Goal: Navigation & Orientation: Find specific page/section

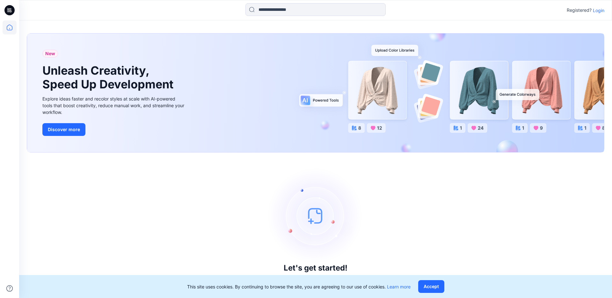
click at [597, 8] on p "Login" at bounding box center [598, 10] width 11 height 7
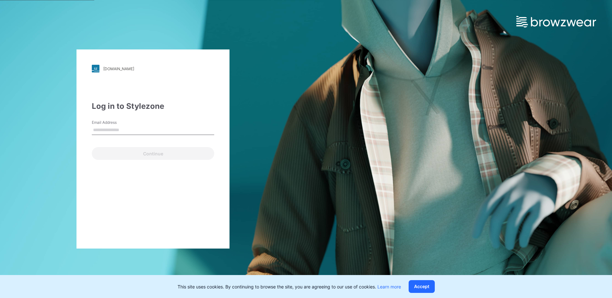
click at [100, 128] on input "Email Address" at bounding box center [153, 130] width 122 height 10
type input "**********"
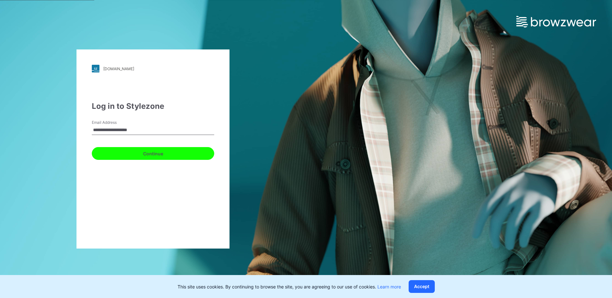
click at [151, 156] on button "Continue" at bounding box center [153, 153] width 122 height 13
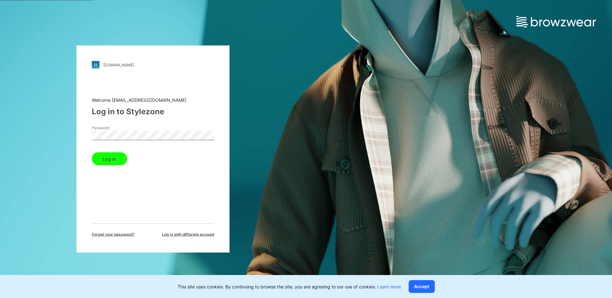
click at [106, 162] on button "Log in" at bounding box center [109, 158] width 35 height 13
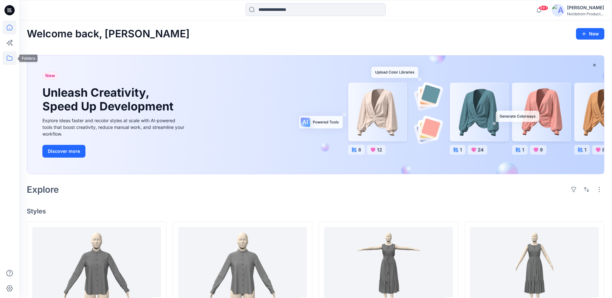
click at [12, 63] on icon at bounding box center [10, 58] width 14 height 14
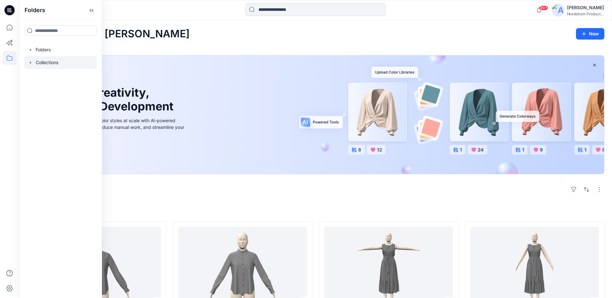
click at [45, 62] on div at bounding box center [60, 62] width 73 height 13
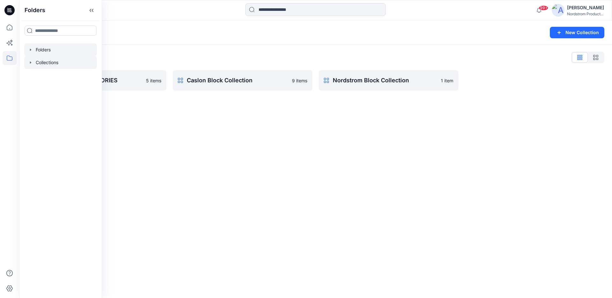
click at [50, 47] on div at bounding box center [60, 49] width 73 height 13
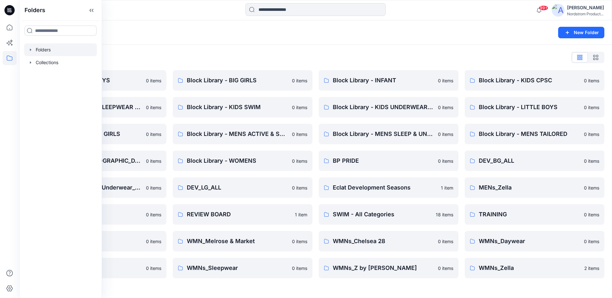
click at [294, 42] on div "Folders New Folder" at bounding box center [315, 32] width 593 height 24
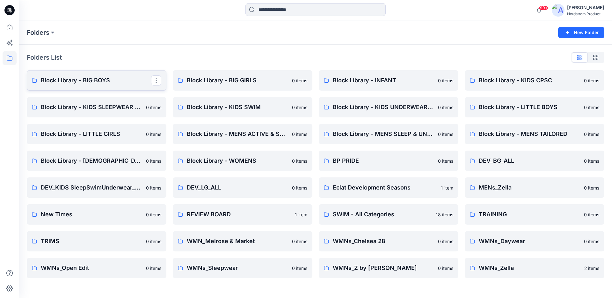
click at [105, 81] on p "Block Library - BIG BOYS" at bounding box center [96, 80] width 110 height 9
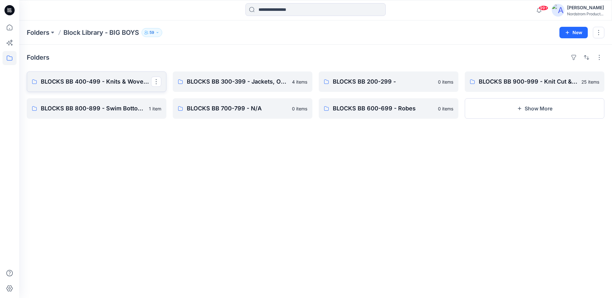
click at [118, 82] on p "BLOCKS BB 400-499 - Knits & Wovens Bottoms, Crops, Shorts" at bounding box center [96, 81] width 110 height 9
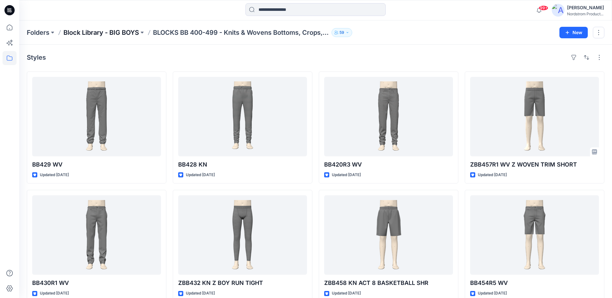
click at [117, 32] on p "Block Library - BIG BOYS" at bounding box center [101, 32] width 76 height 9
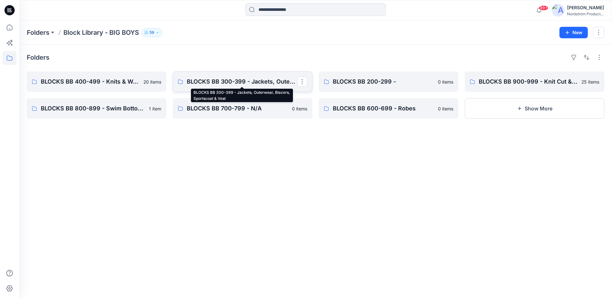
click at [223, 81] on p "BLOCKS BB 300-399 - Jackets, Outerwear, Blazers, Sportscoat & Vest" at bounding box center [242, 81] width 110 height 9
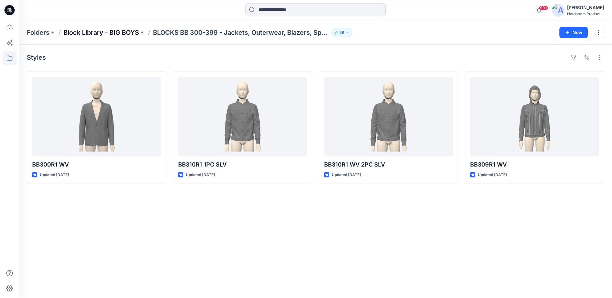
click at [113, 34] on p "Block Library - BIG BOYS" at bounding box center [101, 32] width 76 height 9
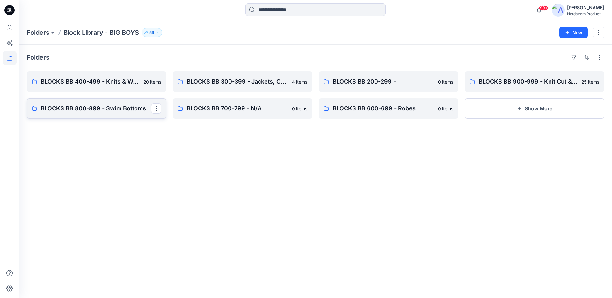
click at [96, 105] on p "BLOCKS BB 800-899 - Swim Bottoms" at bounding box center [96, 108] width 110 height 9
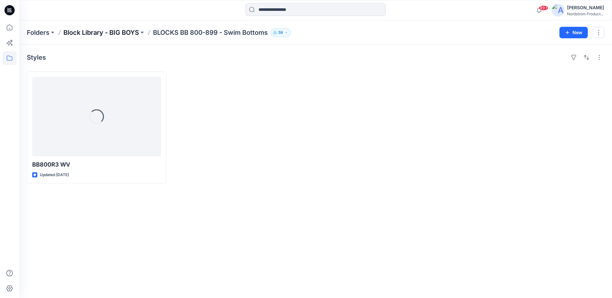
click at [116, 31] on p "Block Library - BIG BOYS" at bounding box center [101, 32] width 76 height 9
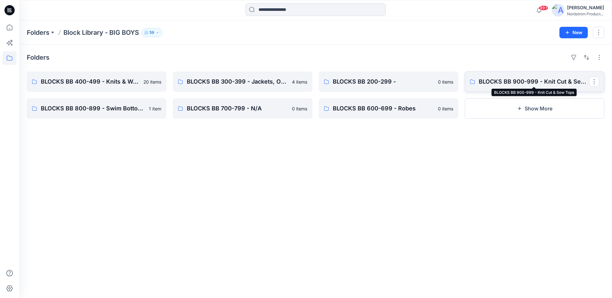
click at [510, 78] on p "BLOCKS BB 900-999 - Knit Cut & Sew Tops" at bounding box center [534, 81] width 110 height 9
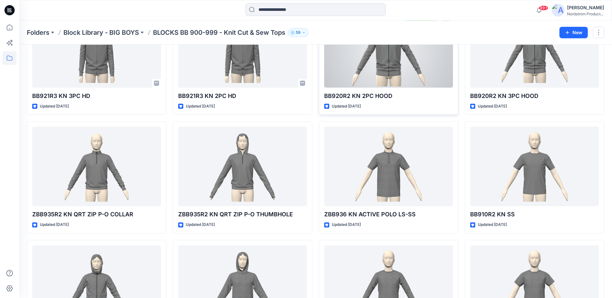
scroll to position [153, 0]
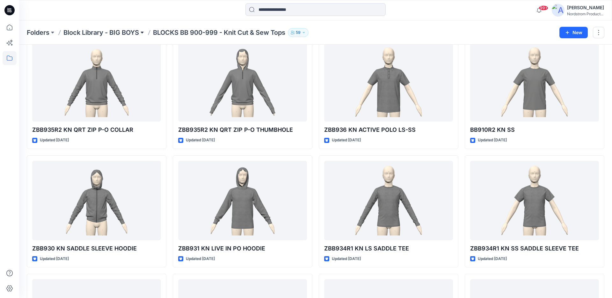
click at [145, 33] on button at bounding box center [142, 32] width 6 height 9
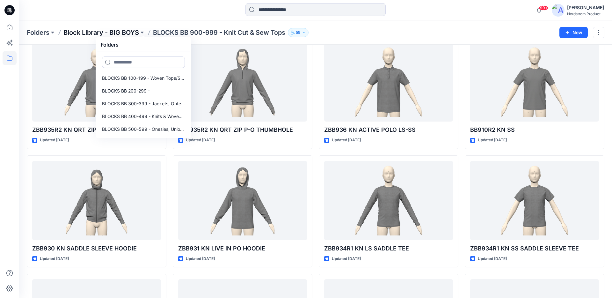
click at [116, 36] on p "Block Library - BIG BOYS" at bounding box center [101, 32] width 76 height 9
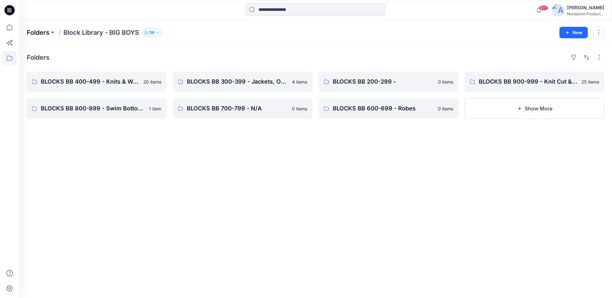
click at [42, 35] on p "Folders" at bounding box center [38, 32] width 23 height 9
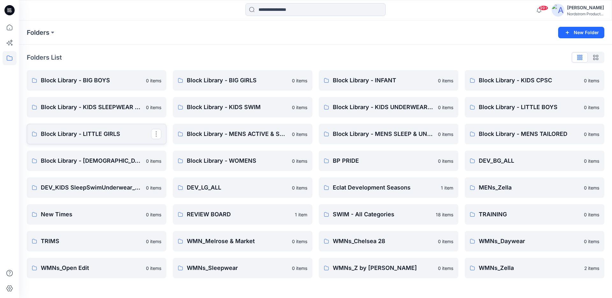
click at [99, 134] on p "Block Library - LITTLE GIRLS" at bounding box center [96, 133] width 110 height 9
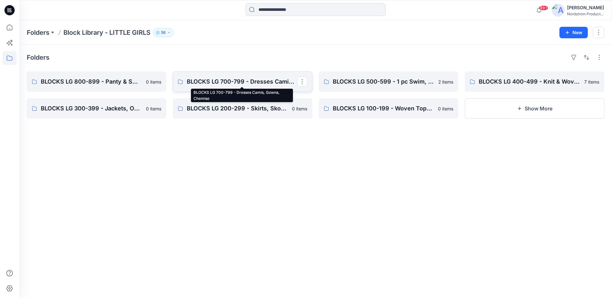
click at [231, 82] on p "BLOCKS LG 700-799 - Dresses Camis, Gowns, Chemise" at bounding box center [242, 81] width 110 height 9
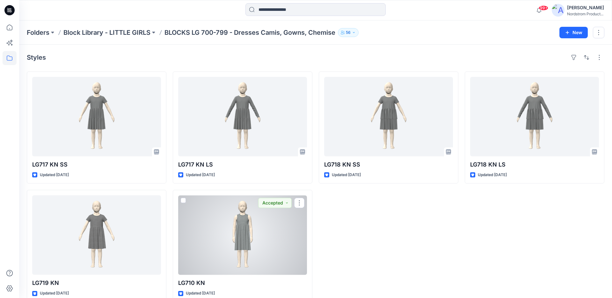
scroll to position [12, 0]
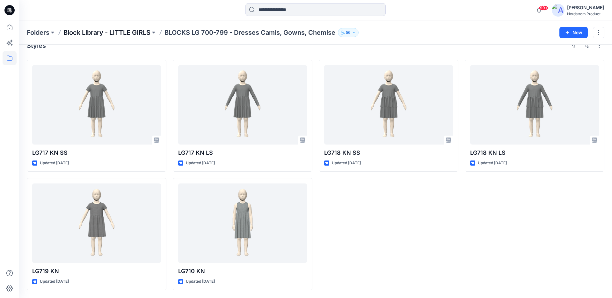
click at [115, 33] on p "Block Library - LITTLE GIRLS" at bounding box center [106, 32] width 87 height 9
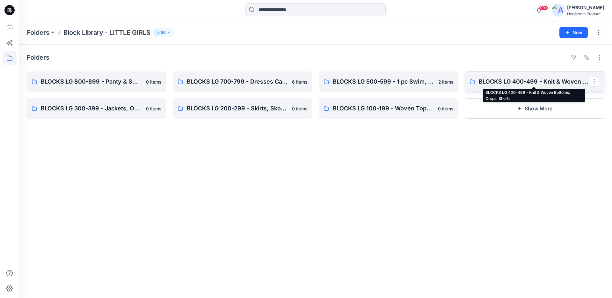
click at [507, 84] on p "BLOCKS LG 400-499 - Knit & Woven Bottoms, Crops, Shorts" at bounding box center [534, 81] width 110 height 9
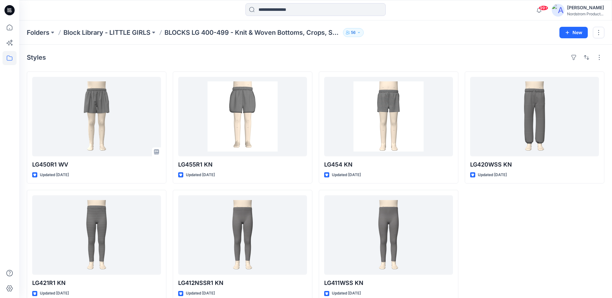
scroll to position [12, 0]
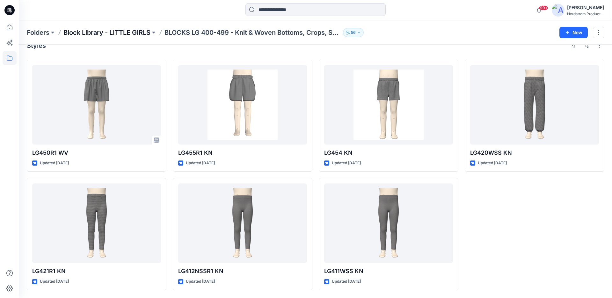
click at [125, 31] on p "Block Library - LITTLE GIRLS" at bounding box center [106, 32] width 87 height 9
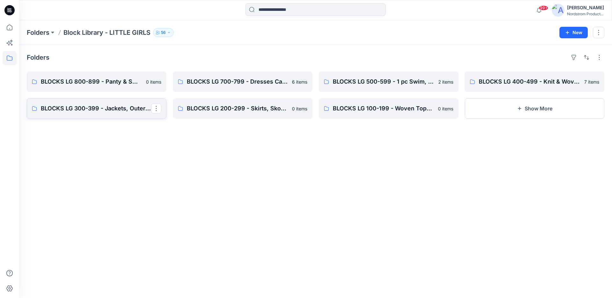
click at [82, 112] on p "BLOCKS LG 300-399 - Jackets, Outerwear, Blazers, Sportscoat, Vest" at bounding box center [96, 108] width 110 height 9
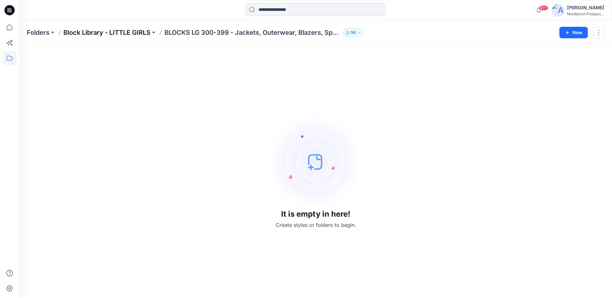
click at [110, 30] on p "Block Library - LITTLE GIRLS" at bounding box center [106, 32] width 87 height 9
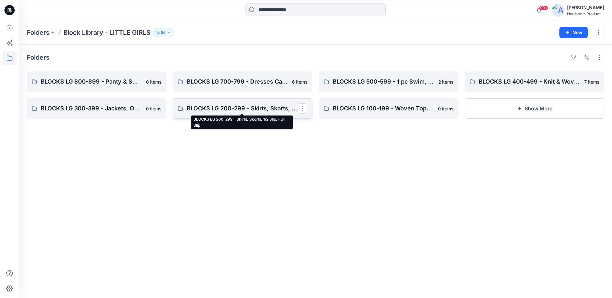
click at [233, 108] on p "BLOCKS LG 200-299 - Skirts, Skorts, 1/2 Slip, Full Slip" at bounding box center [242, 108] width 110 height 9
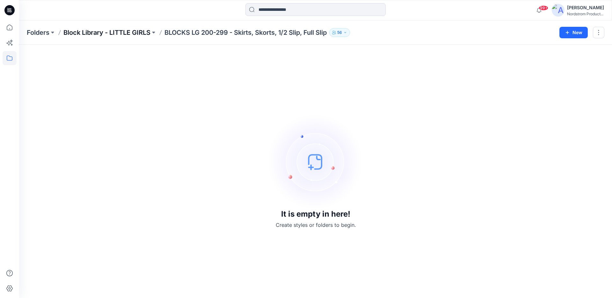
click at [103, 32] on p "Block Library - LITTLE GIRLS" at bounding box center [106, 32] width 87 height 9
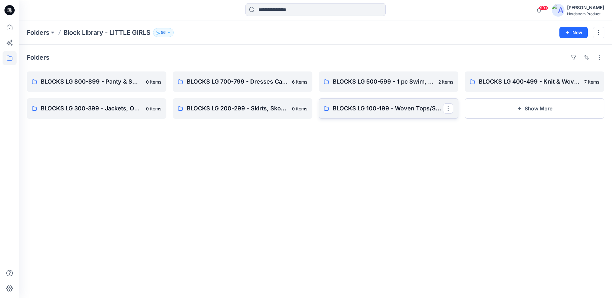
click at [358, 114] on link "BLOCKS LG 100-199 - Woven Tops/Shirts" at bounding box center [389, 108] width 140 height 20
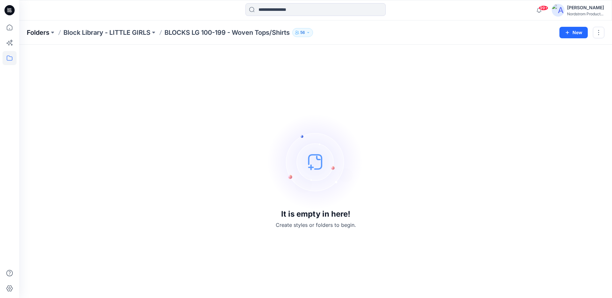
click at [45, 30] on p "Folders" at bounding box center [38, 32] width 23 height 9
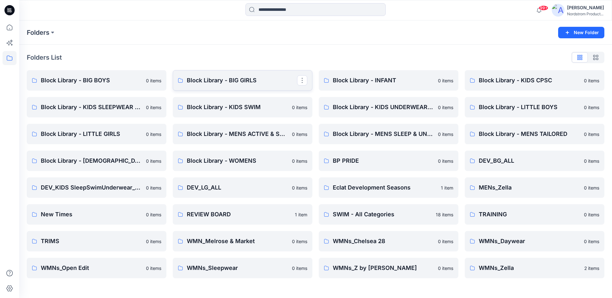
click at [254, 80] on p "Block Library - BIG GIRLS" at bounding box center [242, 80] width 110 height 9
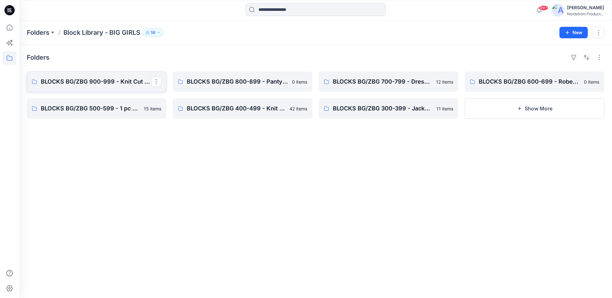
click at [86, 86] on p "BLOCKS BG/ZBG 900-999 - Knit Cut & Sew Tops" at bounding box center [96, 81] width 110 height 9
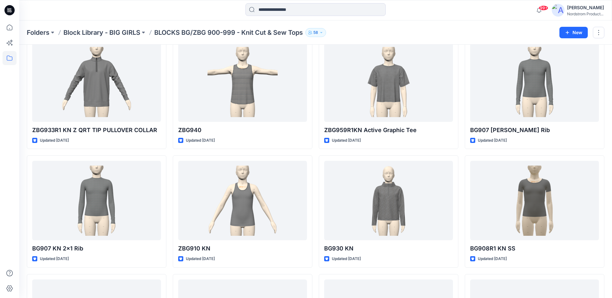
scroll to position [173, 0]
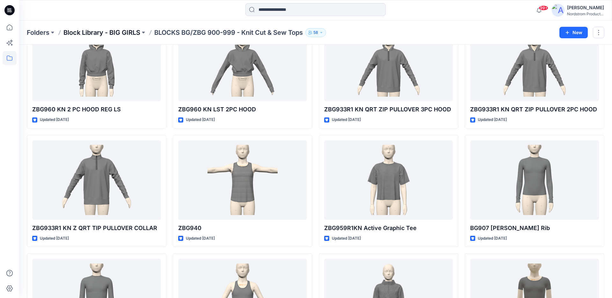
click at [85, 33] on p "Block Library - BIG GIRLS" at bounding box center [101, 32] width 77 height 9
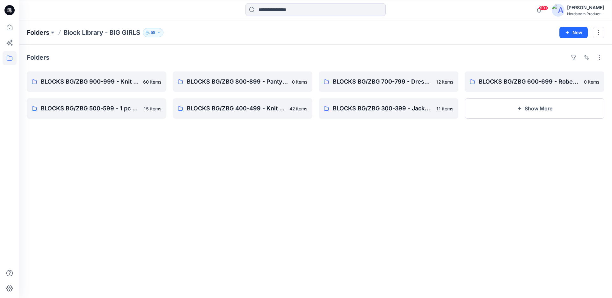
click at [42, 31] on p "Folders" at bounding box center [38, 32] width 23 height 9
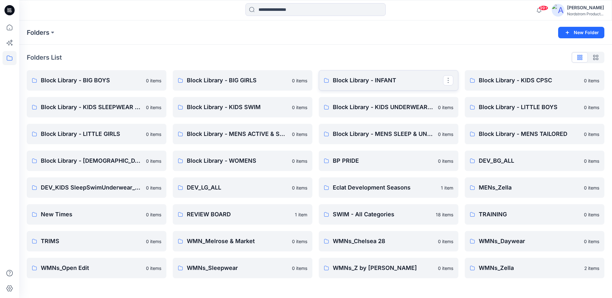
click at [377, 80] on p "Block Library - INFANT" at bounding box center [388, 80] width 110 height 9
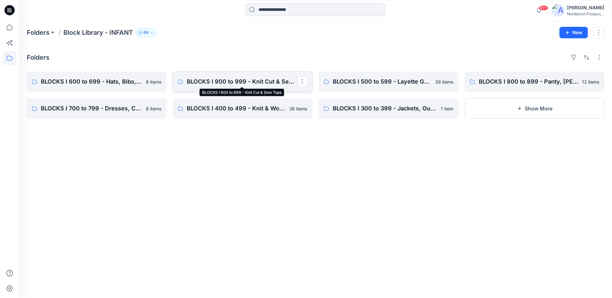
click at [222, 85] on p "BLOCKS I 900 to 999 - Knit Cut & Sew Tops" at bounding box center [242, 81] width 110 height 9
